Goal: Task Accomplishment & Management: Use online tool/utility

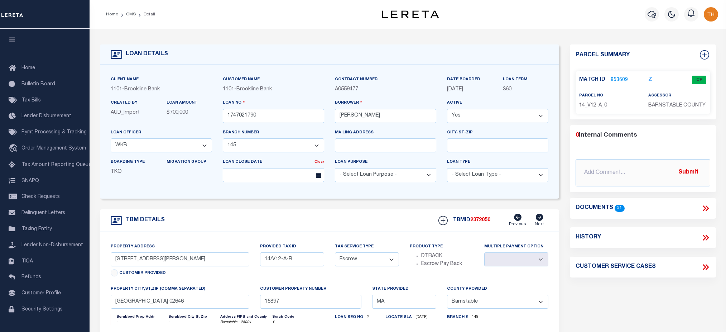
select select "3228"
select select "1501"
select select "Escrow"
select select "Barnstable"
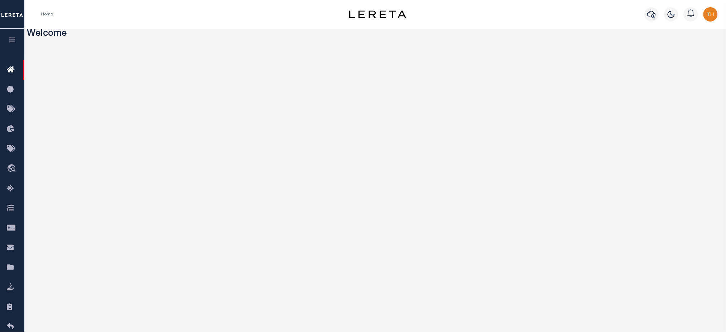
click at [10, 40] on icon "button" at bounding box center [12, 40] width 8 height 6
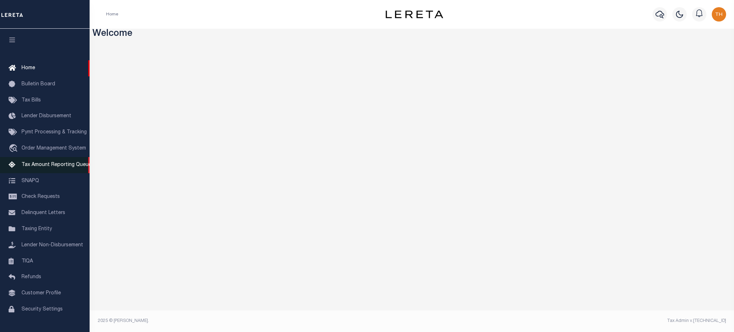
click at [43, 167] on span "Tax Amount Reporting Queue" at bounding box center [56, 164] width 70 height 5
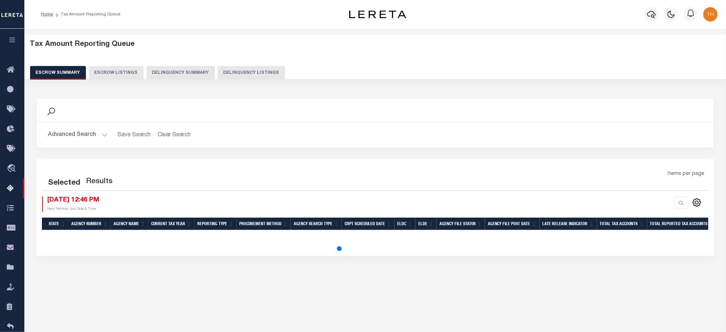
select select "100"
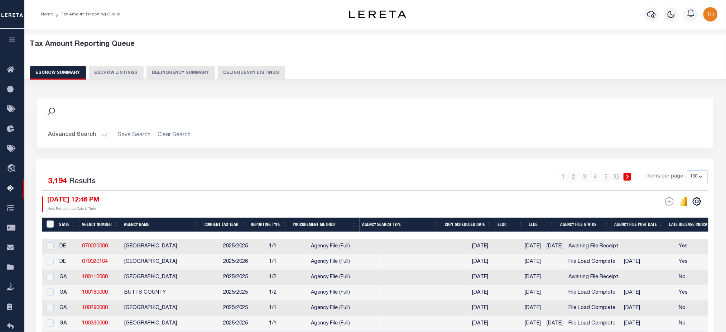
click at [191, 75] on button "Delinquency Summary" at bounding box center [181, 73] width 68 height 14
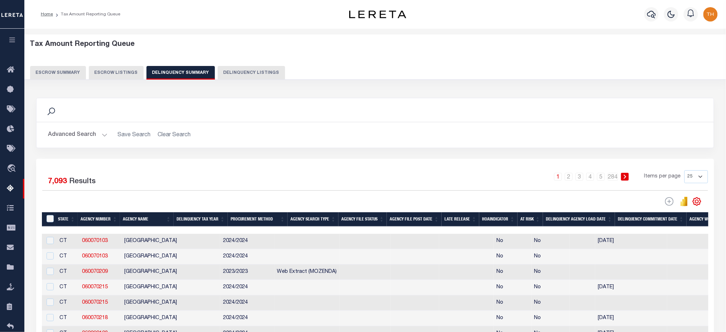
click at [95, 136] on button "Advanced Search" at bounding box center [77, 135] width 59 height 14
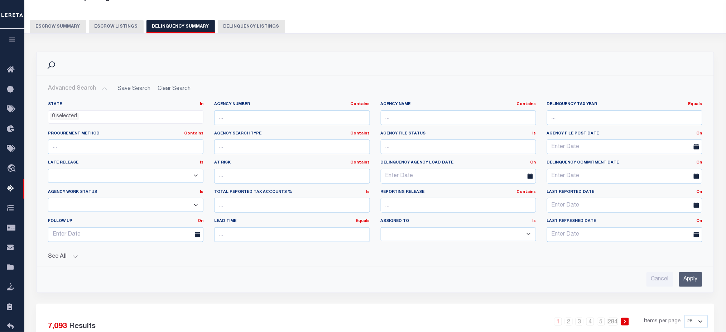
scroll to position [95, 0]
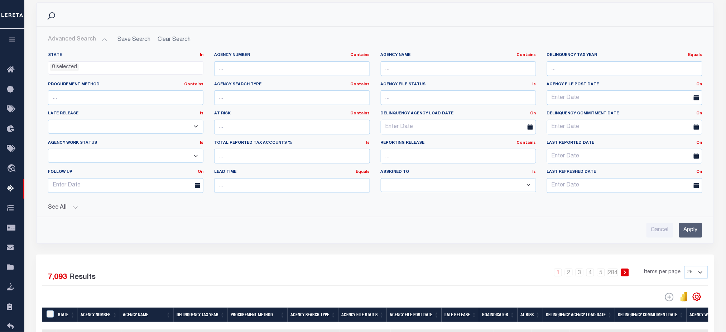
click at [71, 205] on button "See All" at bounding box center [375, 207] width 655 height 7
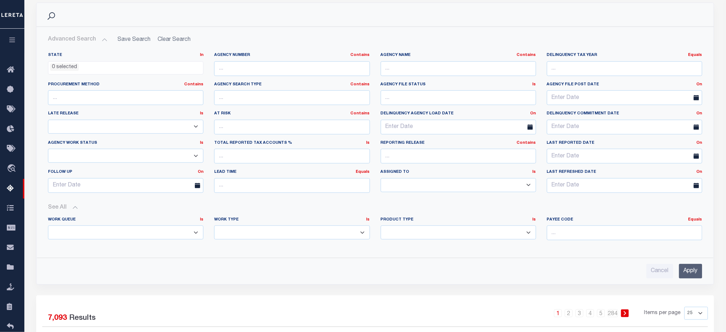
click at [270, 235] on select "Annual Delinquency Back Search Payment Status Check DTRACK" at bounding box center [291, 232] width 155 height 14
select select "AnnualDelinquency"
click at [214, 225] on select "Annual Delinquency Back Search Payment Status Check DTRACK" at bounding box center [291, 232] width 155 height 14
click at [688, 271] on input "Apply" at bounding box center [690, 270] width 23 height 15
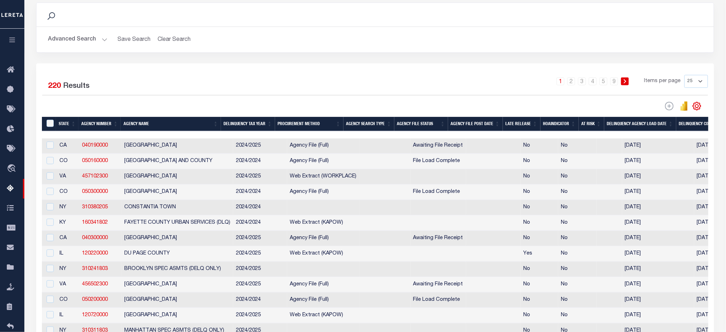
click at [14, 42] on icon "button" at bounding box center [12, 40] width 8 height 6
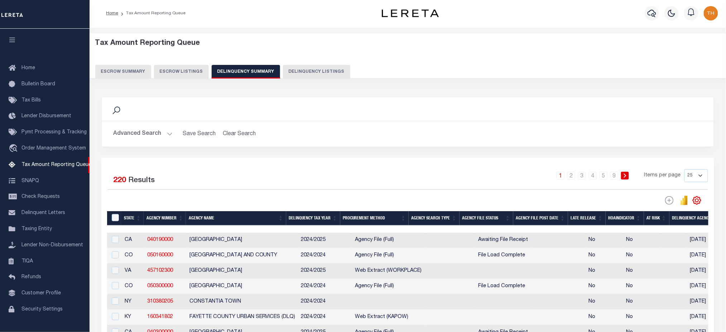
scroll to position [0, 0]
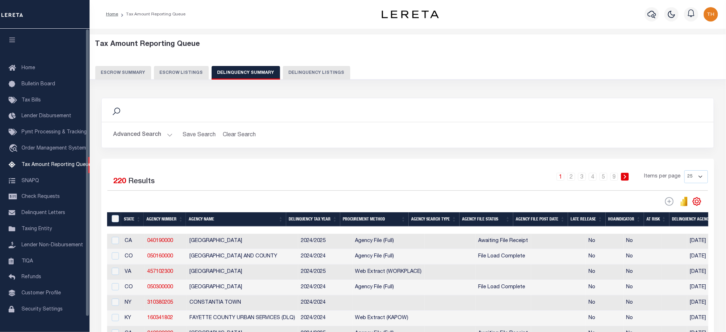
click at [14, 44] on button "button" at bounding box center [12, 41] width 24 height 24
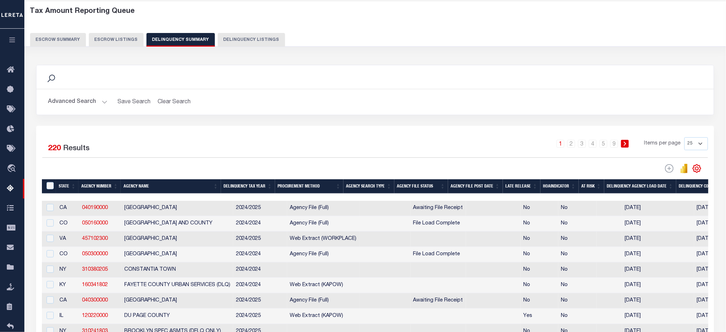
scroll to position [48, 0]
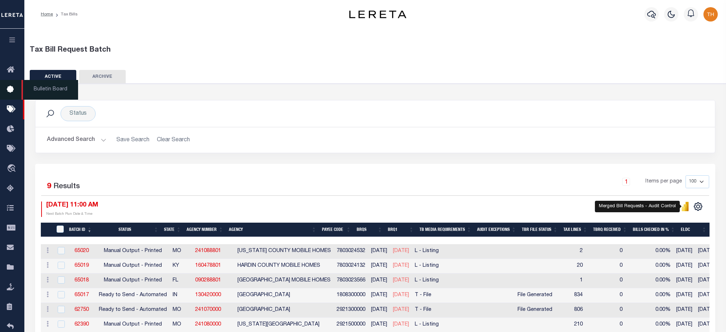
scroll to position [84, 0]
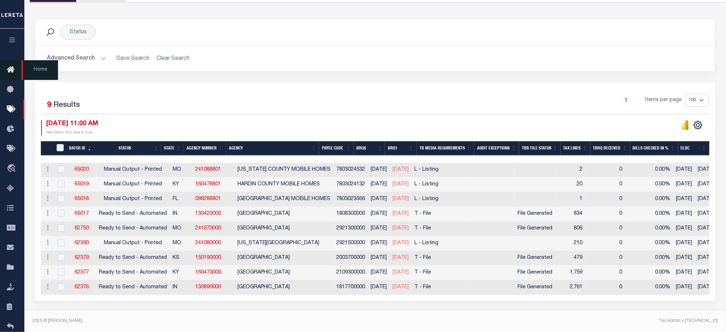
click at [7, 69] on icon at bounding box center [12, 70] width 11 height 9
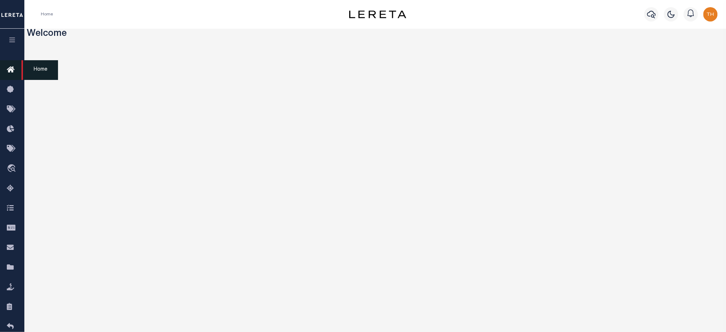
drag, startPoint x: 9, startPoint y: 40, endPoint x: 8, endPoint y: 67, distance: 27.6
click at [9, 39] on icon "button" at bounding box center [12, 40] width 8 height 6
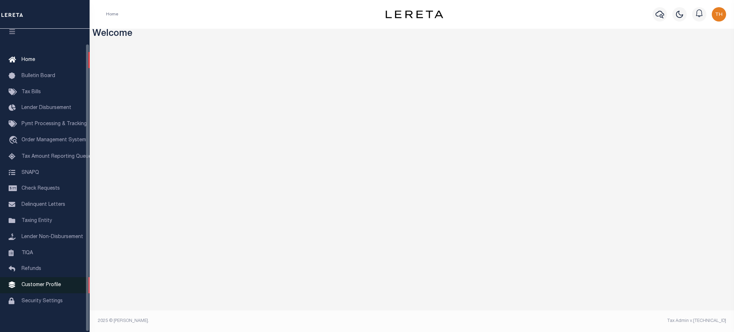
scroll to position [16, 0]
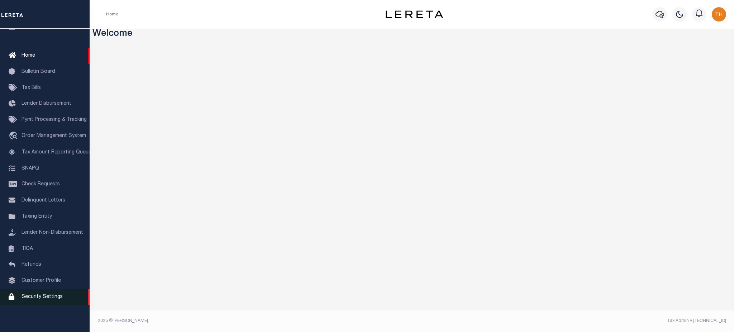
click at [46, 299] on span "Security Settings" at bounding box center [41, 296] width 41 height 5
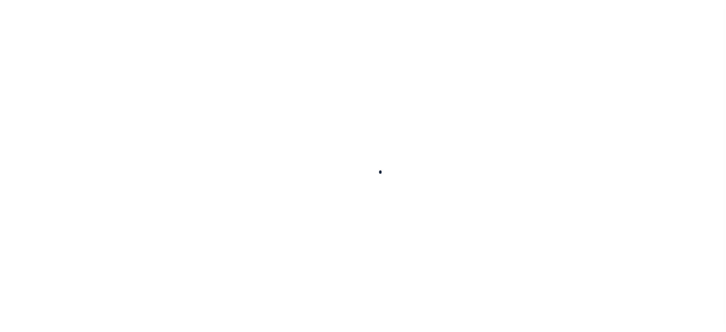
select select "100"
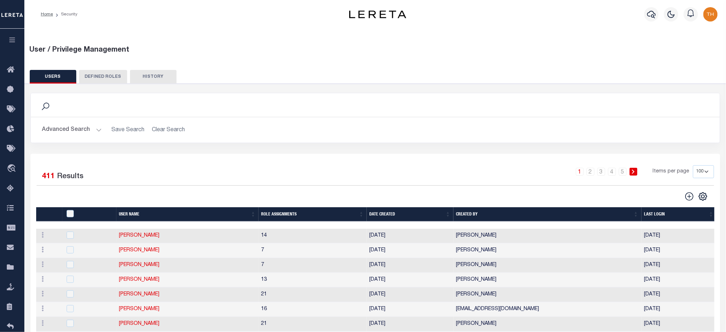
click at [86, 131] on button "Advanced Search" at bounding box center [71, 130] width 59 height 14
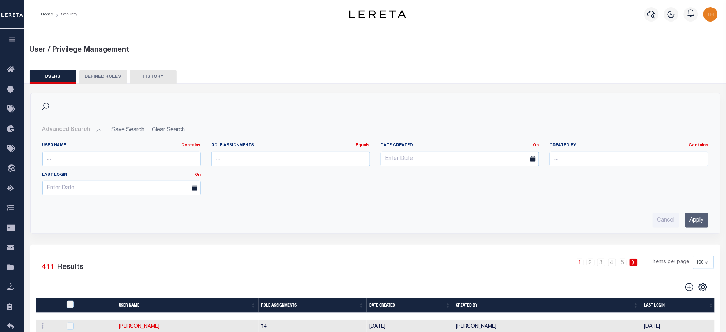
drag, startPoint x: 433, startPoint y: 0, endPoint x: 396, endPoint y: 21, distance: 42.8
click at [394, 20] on div "Home Security Profile Sign out" at bounding box center [375, 14] width 702 height 29
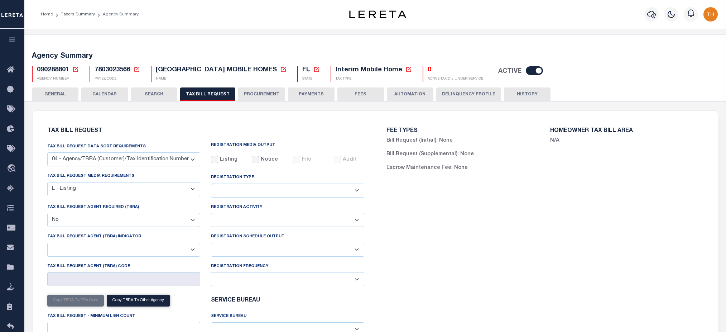
select select "28"
select select "20"
select select "false"
select select
select select "2"
